Goal: Information Seeking & Learning: Understand process/instructions

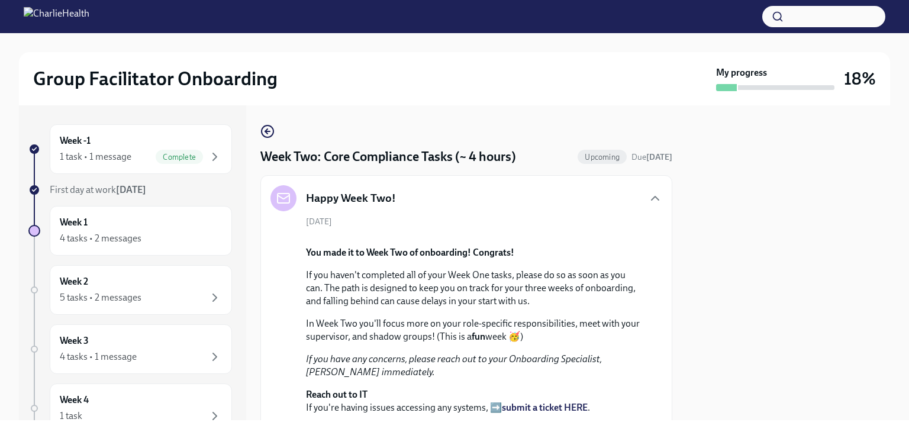
scroll to position [1133, 0]
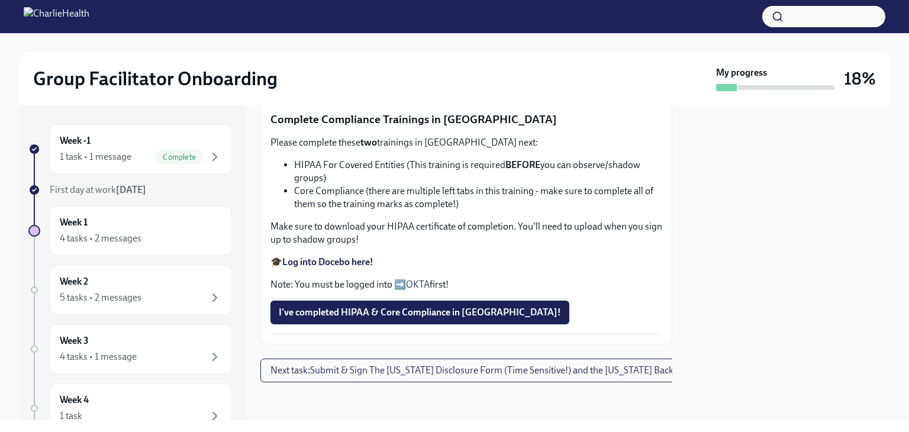
click at [424, 306] on span "I've completed HIPAA & Core Compliance in [GEOGRAPHIC_DATA]!" at bounding box center [420, 312] width 282 height 12
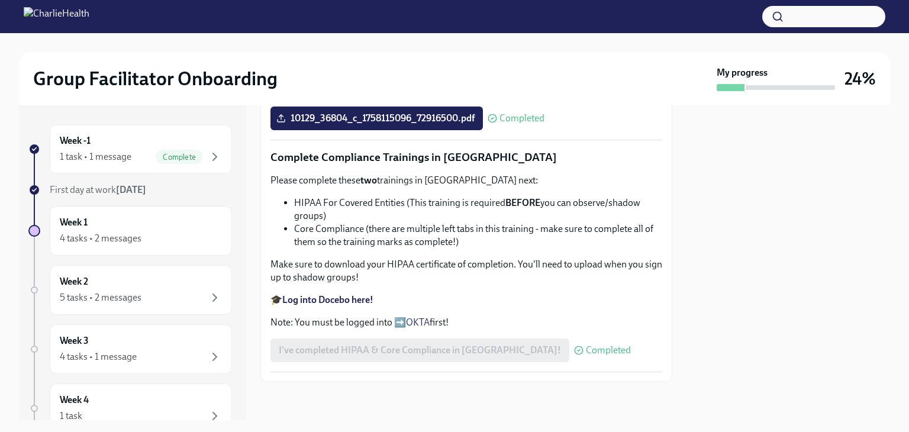
scroll to position [0, 0]
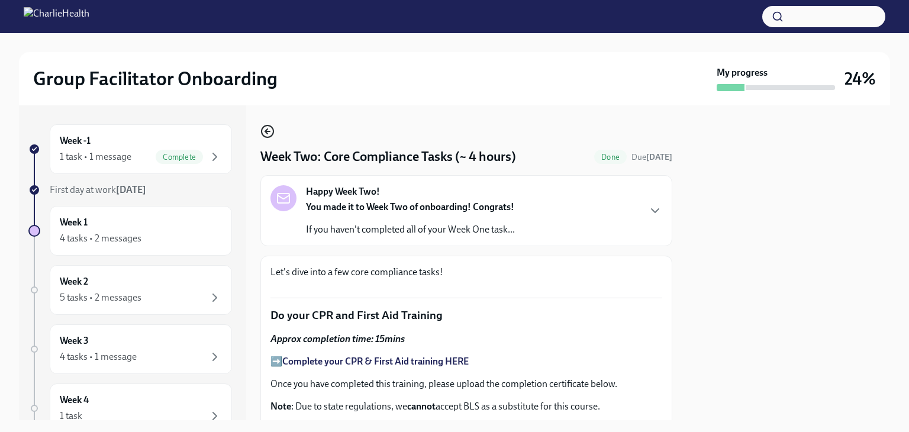
click at [265, 134] on icon "button" at bounding box center [267, 131] width 14 height 14
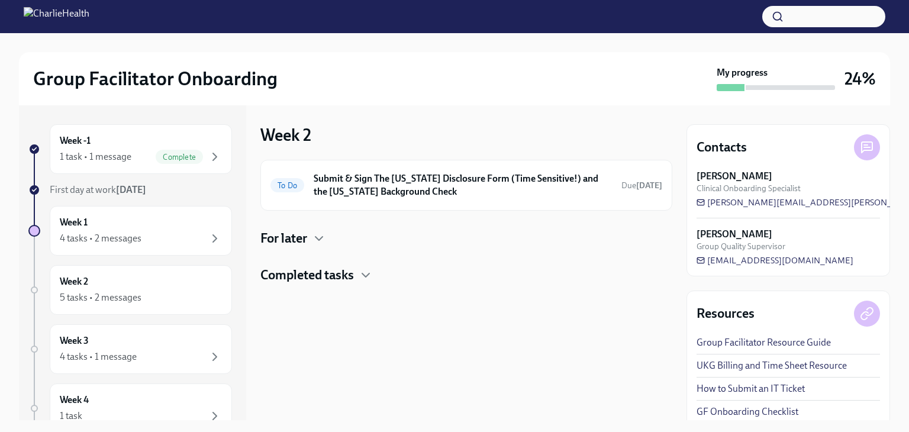
click at [309, 238] on div "For later" at bounding box center [466, 239] width 412 height 18
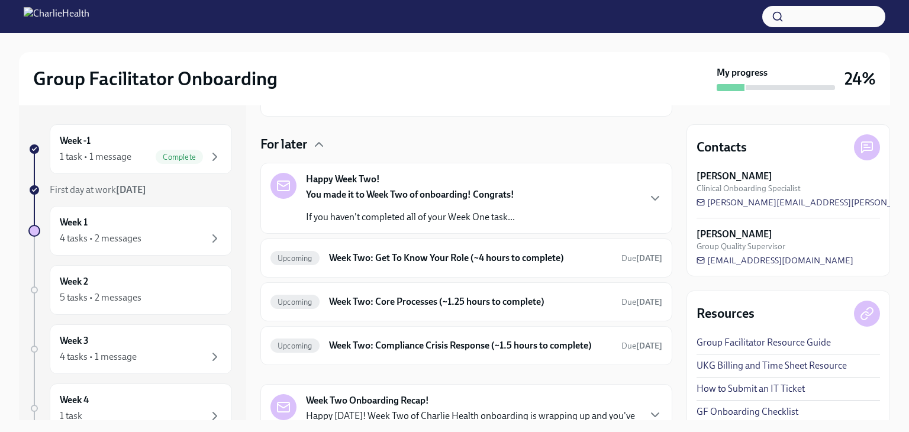
scroll to position [95, 0]
click at [471, 258] on h6 "Week Two: Get To Know Your Role (~4 hours to complete)" at bounding box center [470, 257] width 283 height 13
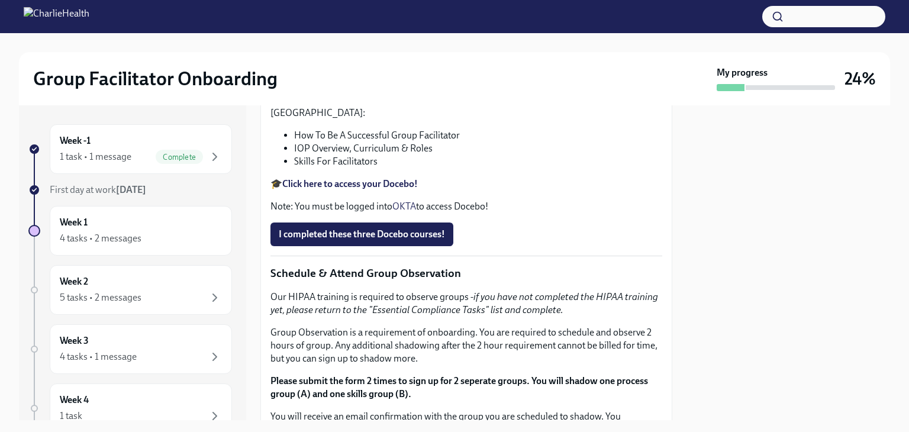
scroll to position [442, 0]
drag, startPoint x: 386, startPoint y: 329, endPoint x: 583, endPoint y: 327, distance: 197.0
click at [583, 50] on p "Feel free to schedule an optional Meet & Greet with your Clinical Onboarding Sp…" at bounding box center [466, 37] width 392 height 26
copy p "[URL][DOMAIN_NAME][PERSON_NAME]"
click at [476, 14] on p "At this point, you might have some questions about your role, the onboarding pr…" at bounding box center [466, 1] width 392 height 26
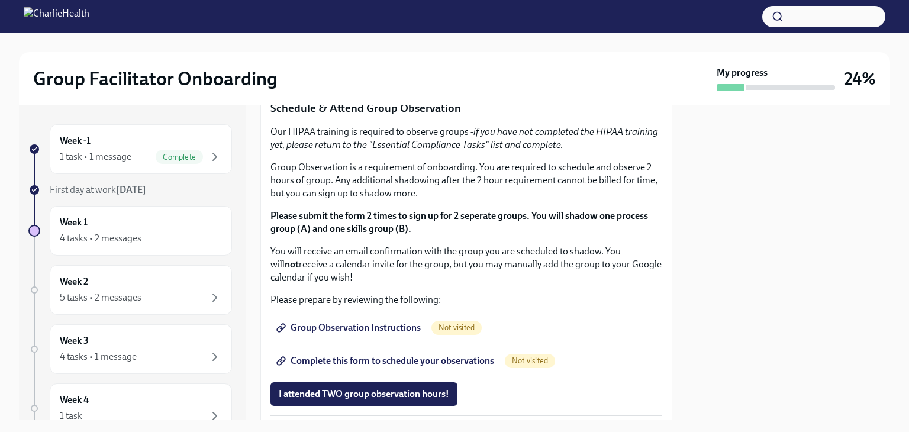
scroll to position [607, 0]
